Goal: Information Seeking & Learning: Learn about a topic

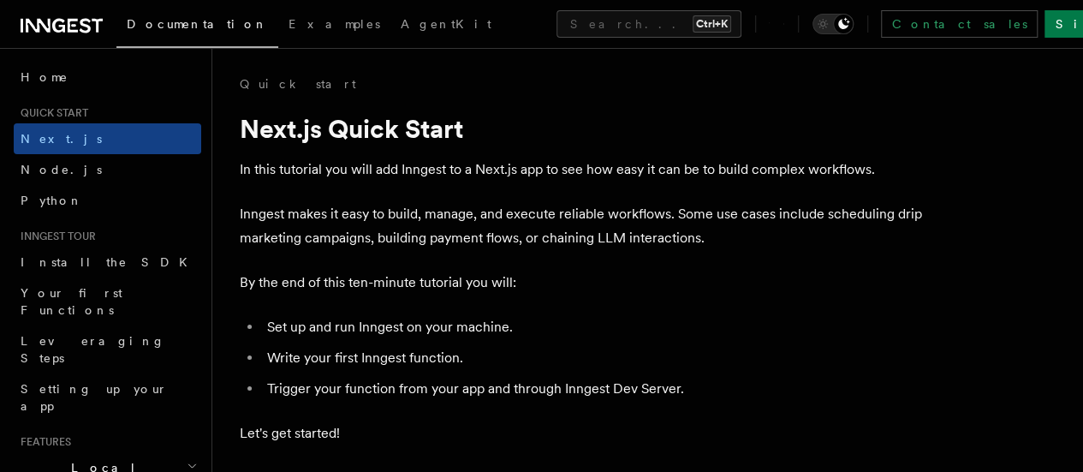
click at [689, 294] on p "By the end of this ten-minute tutorial you will:" at bounding box center [582, 282] width 685 height 24
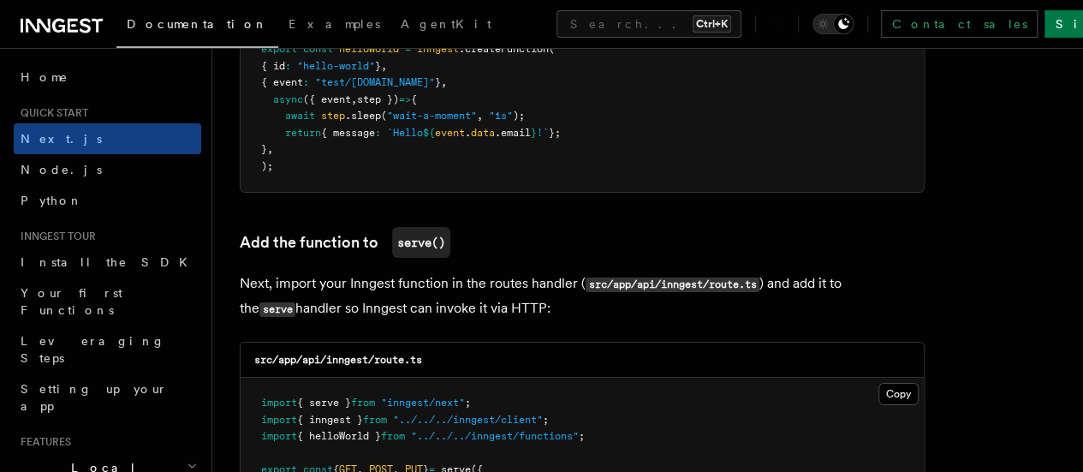
scroll to position [3338, 0]
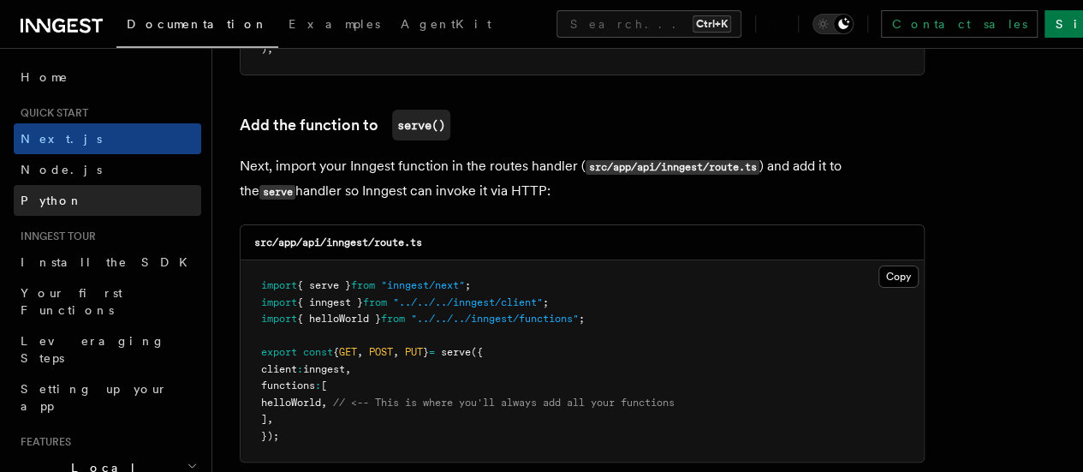
click at [86, 187] on link "Python" at bounding box center [107, 200] width 187 height 31
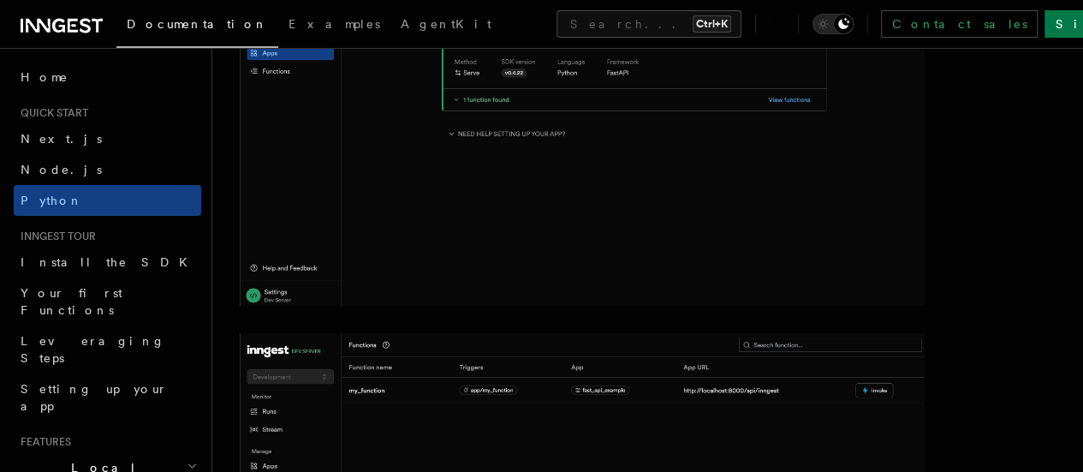
scroll to position [2653, 0]
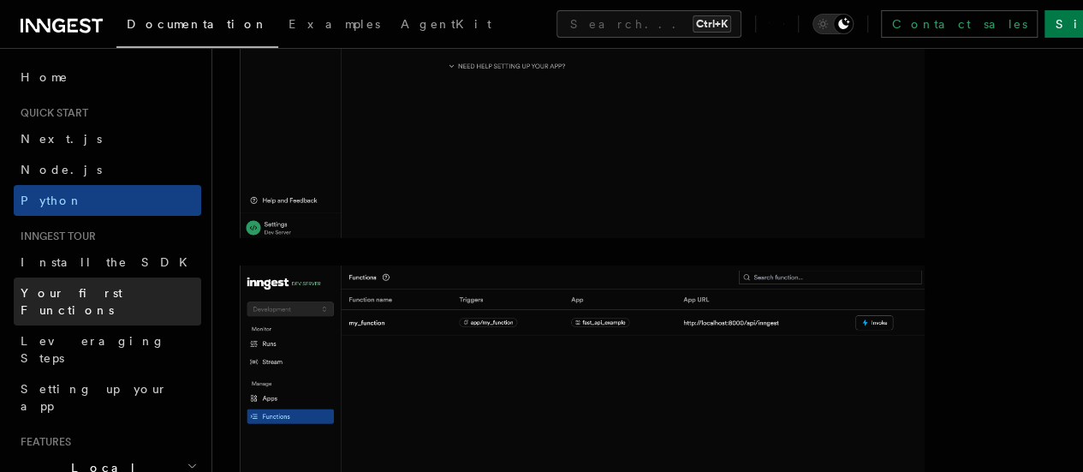
click at [68, 288] on span "Your first Functions" at bounding box center [72, 301] width 102 height 31
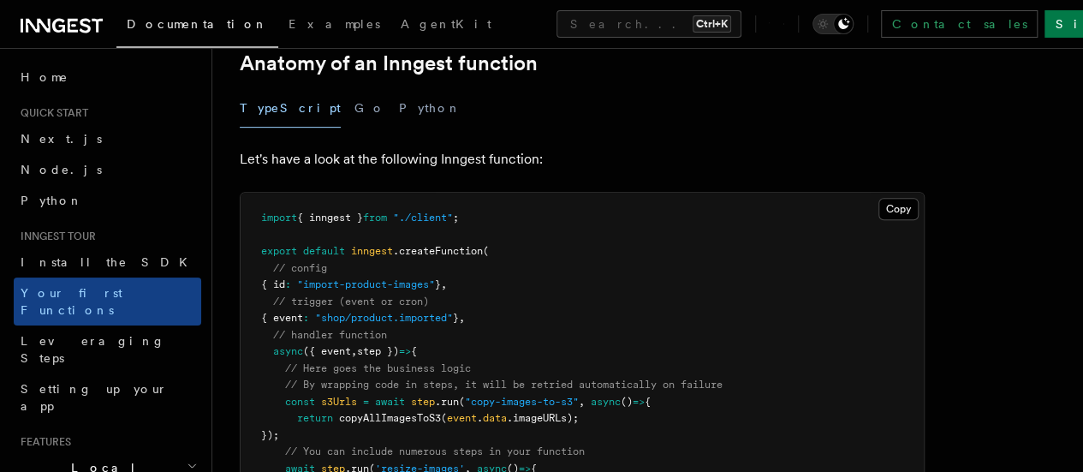
scroll to position [342, 0]
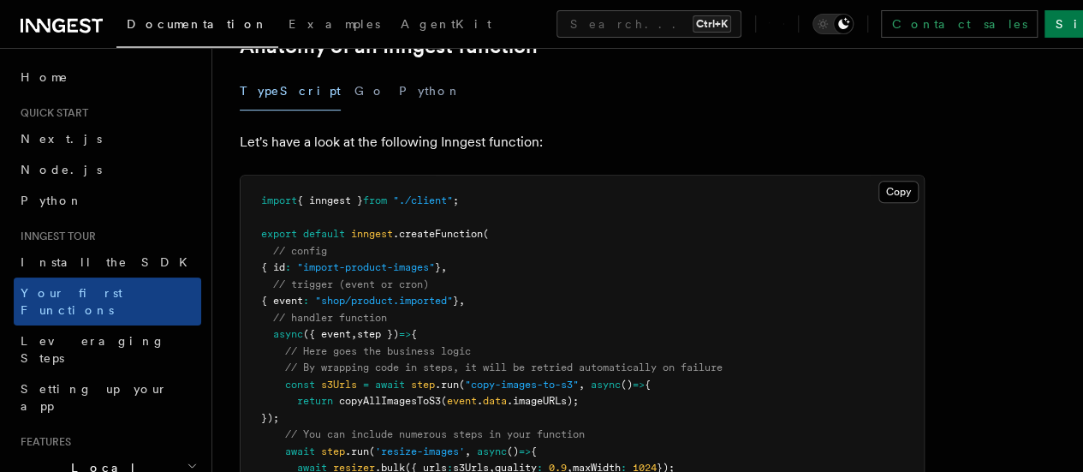
click at [387, 93] on div "TypeScript Go Python" at bounding box center [582, 91] width 685 height 39
click at [399, 92] on button "Python" at bounding box center [430, 91] width 62 height 39
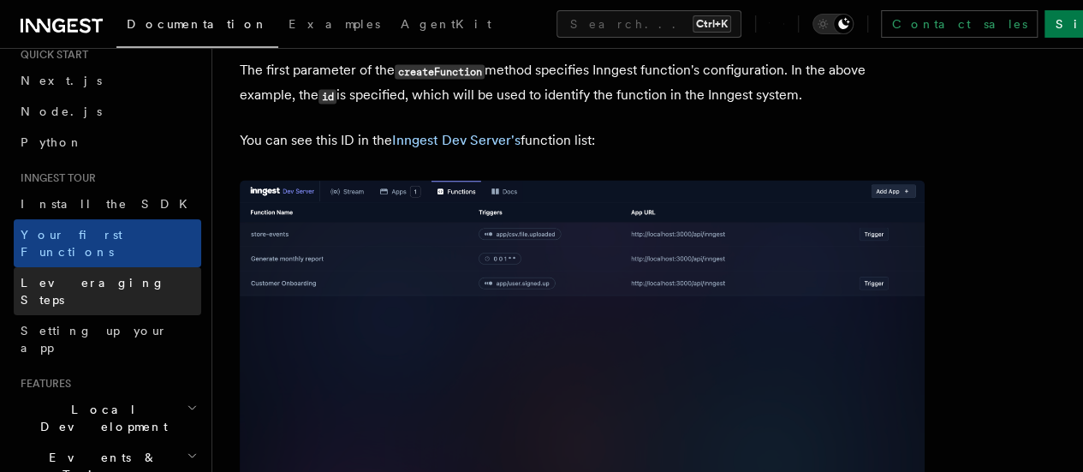
scroll to position [86, 0]
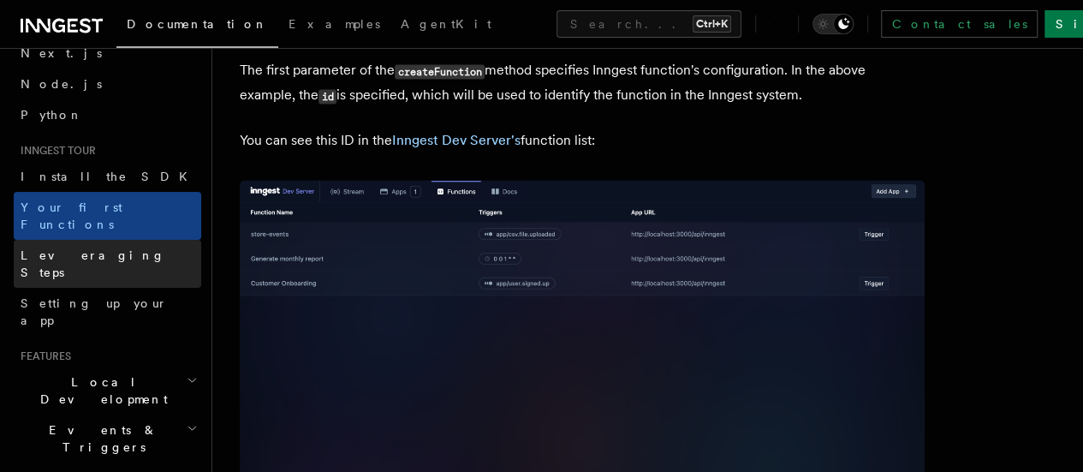
click at [92, 248] on span "Leveraging Steps" at bounding box center [93, 263] width 145 height 31
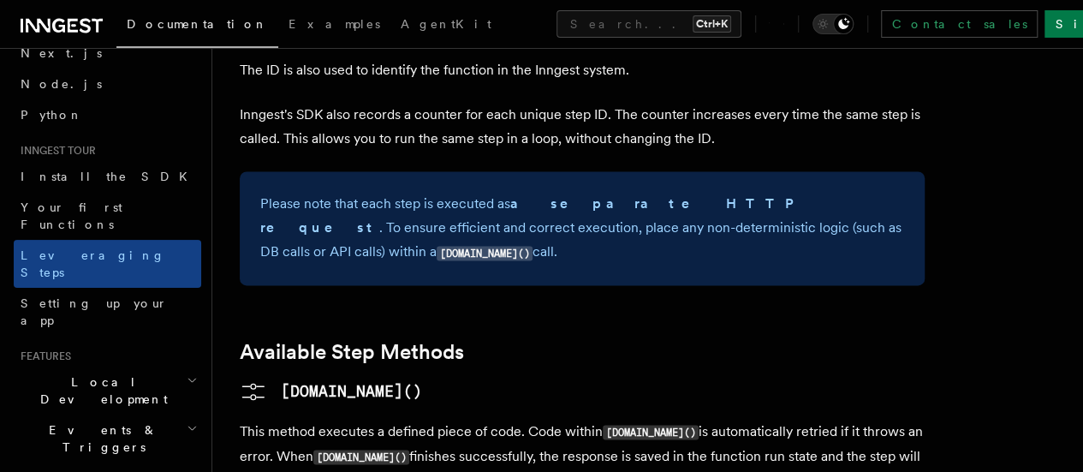
scroll to position [1712, 0]
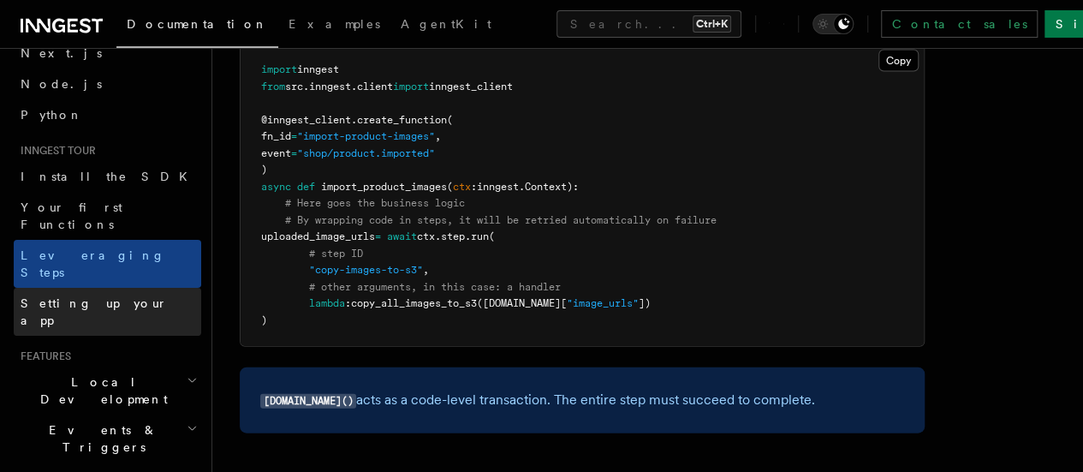
click at [98, 296] on span "Setting up your app" at bounding box center [94, 311] width 147 height 31
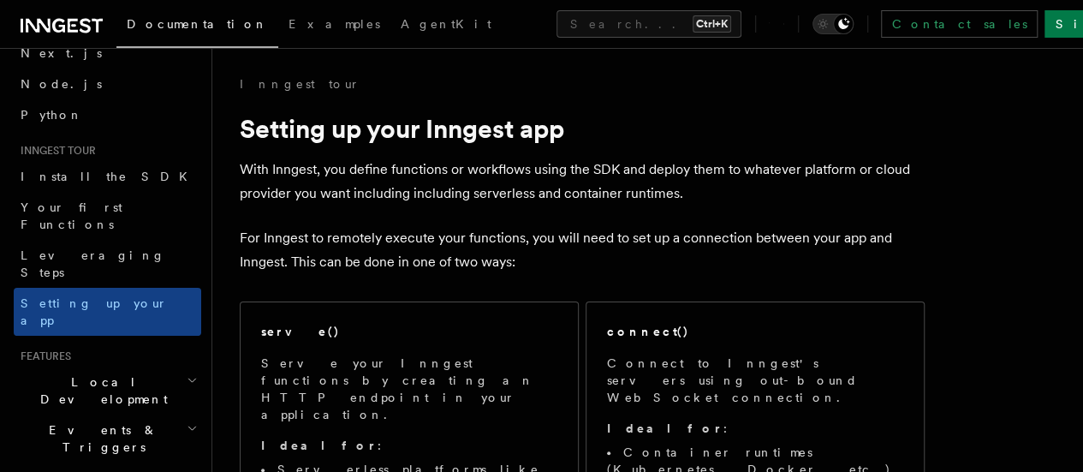
click at [156, 366] on h2 "Local Development" at bounding box center [107, 390] width 187 height 48
click at [99, 414] on link "Overview" at bounding box center [115, 429] width 171 height 31
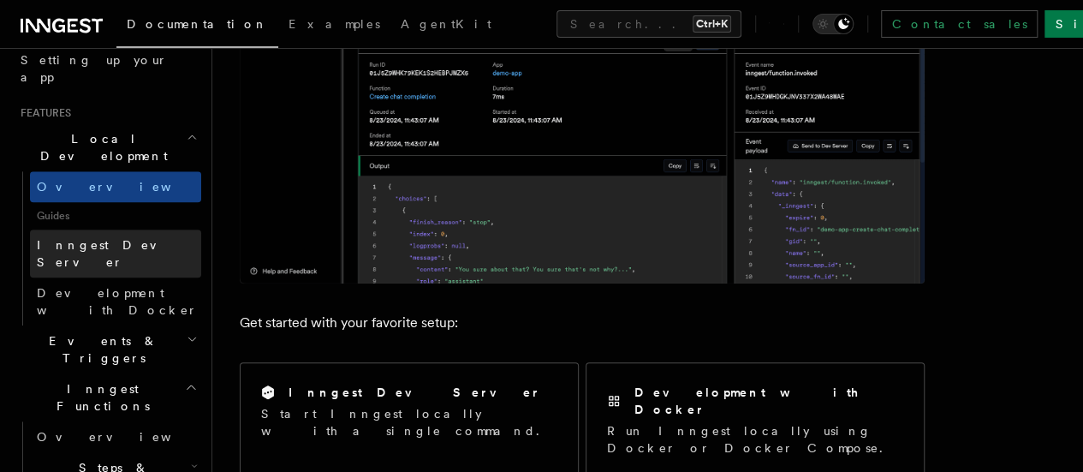
scroll to position [342, 0]
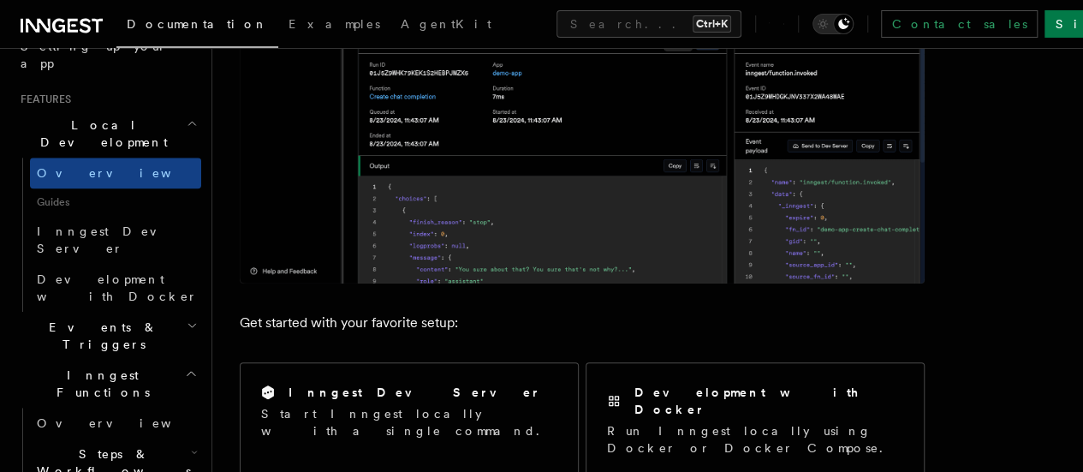
click at [139, 312] on h2 "Events & Triggers" at bounding box center [107, 336] width 187 height 48
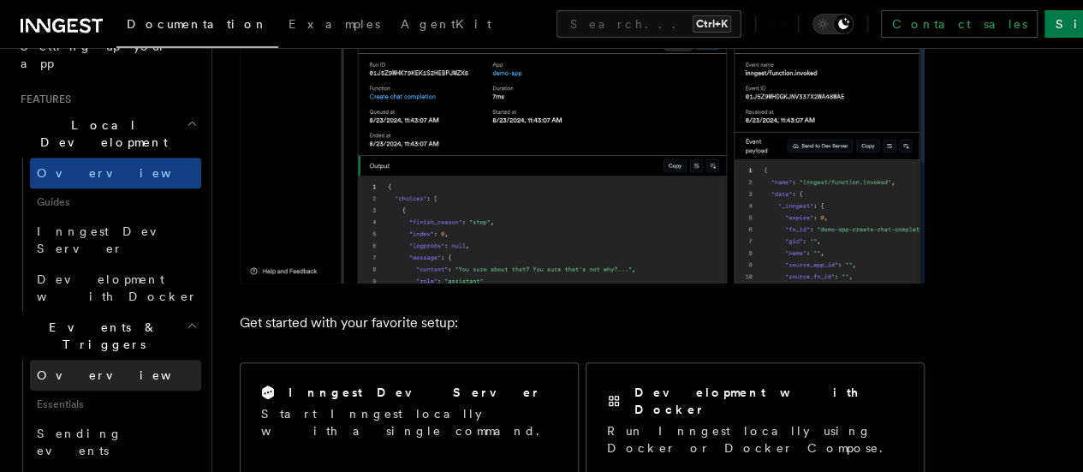
click at [86, 368] on span "Overview" at bounding box center [125, 375] width 176 height 14
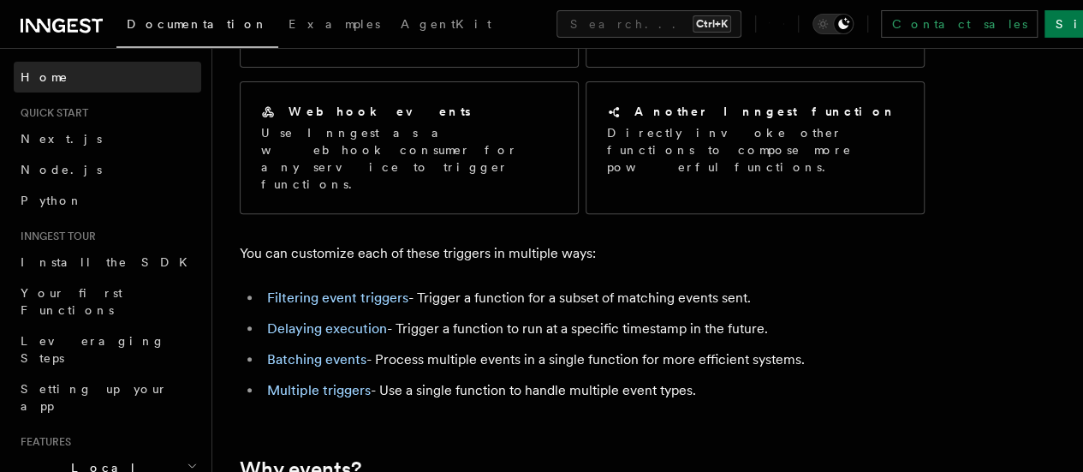
click at [143, 78] on link "Home" at bounding box center [107, 77] width 187 height 31
